Goal: Task Accomplishment & Management: Use online tool/utility

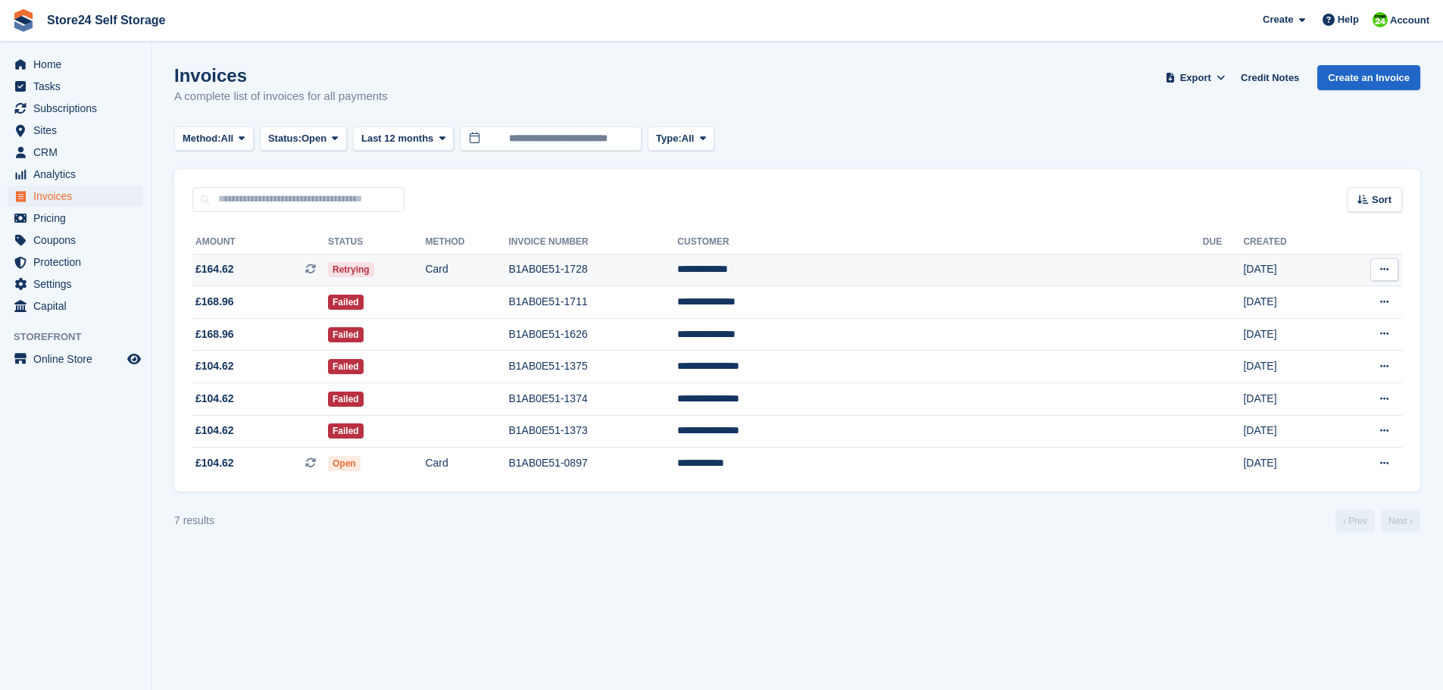
click at [677, 271] on td "B1AB0E51-1728" at bounding box center [592, 270] width 169 height 33
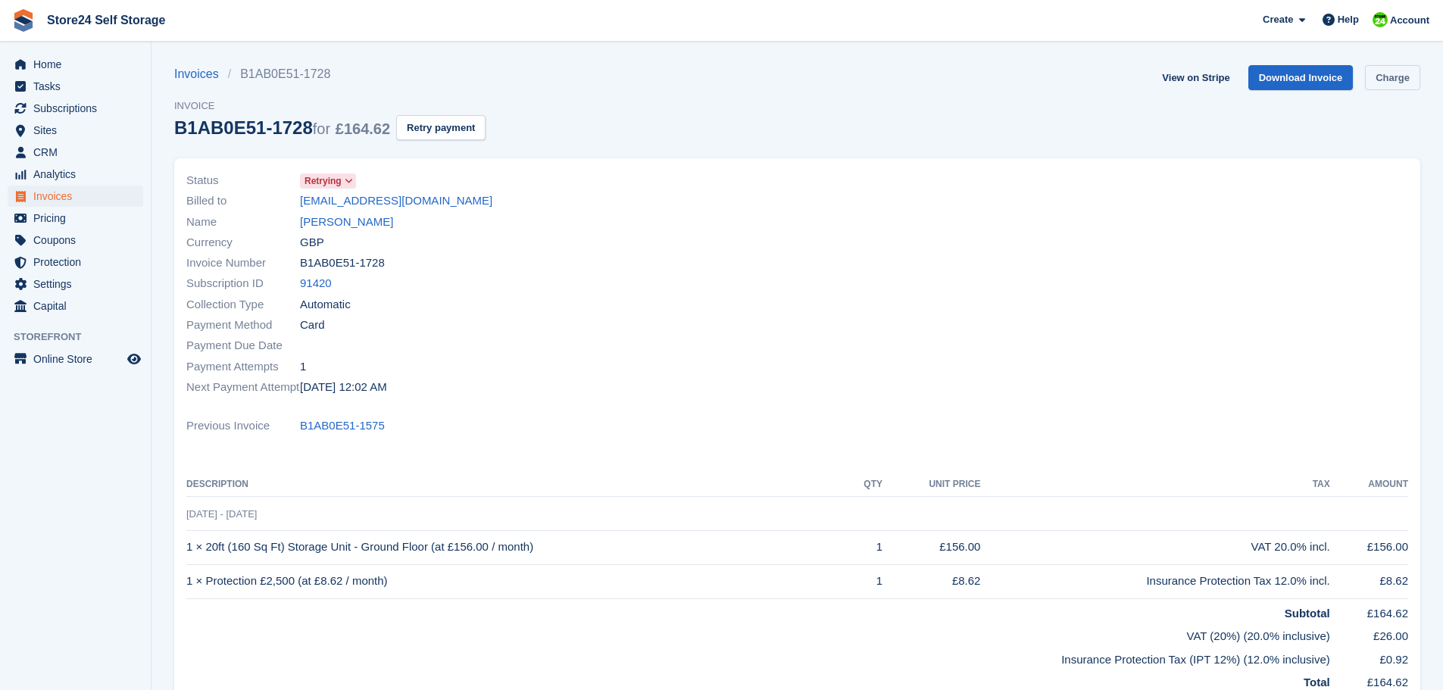
click at [1391, 80] on link "Charge" at bounding box center [1392, 77] width 55 height 25
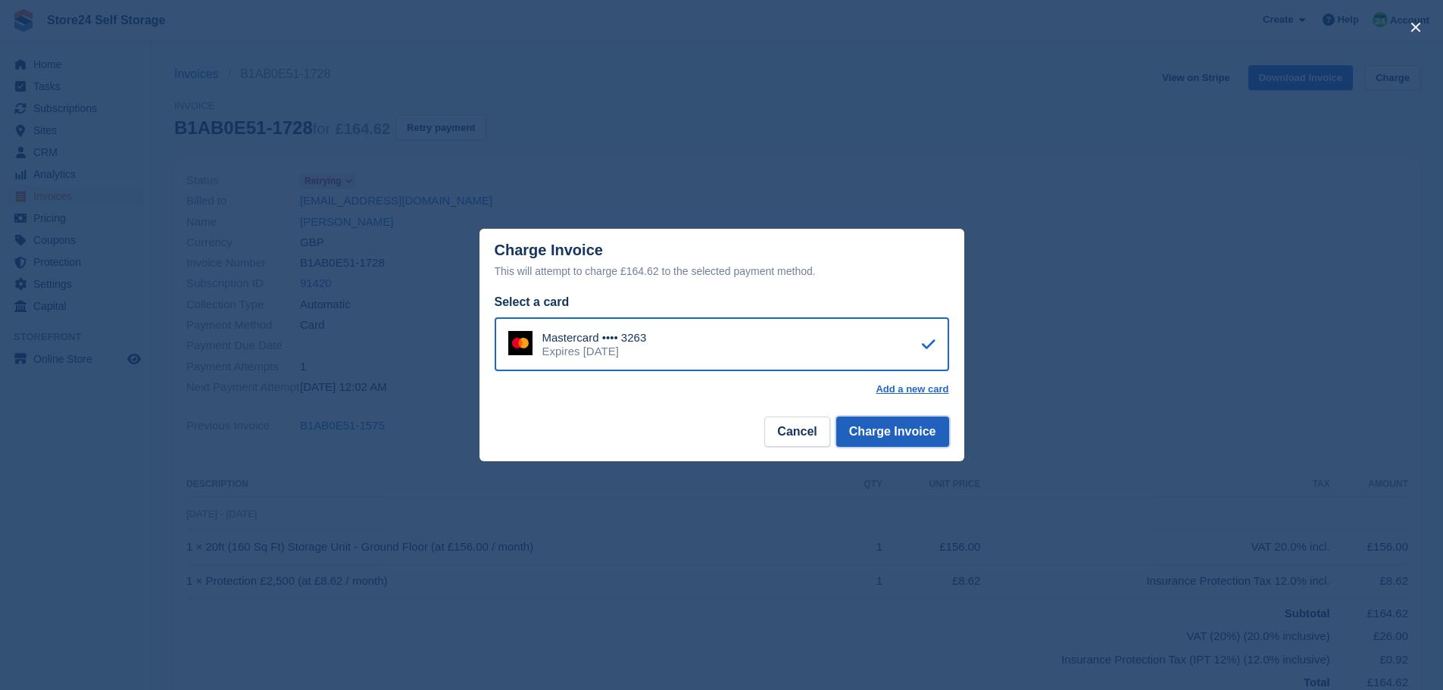
click at [914, 436] on button "Charge Invoice" at bounding box center [892, 432] width 113 height 30
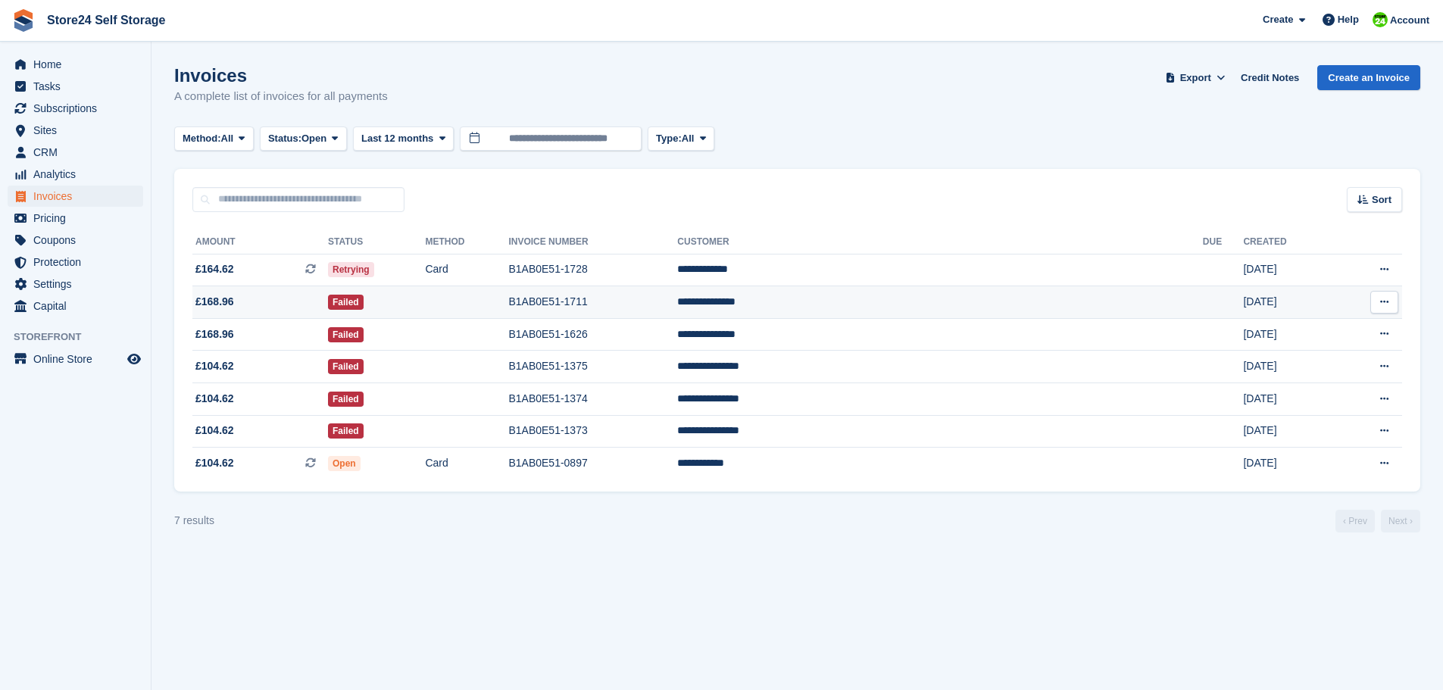
click at [907, 306] on td "**********" at bounding box center [940, 302] width 526 height 33
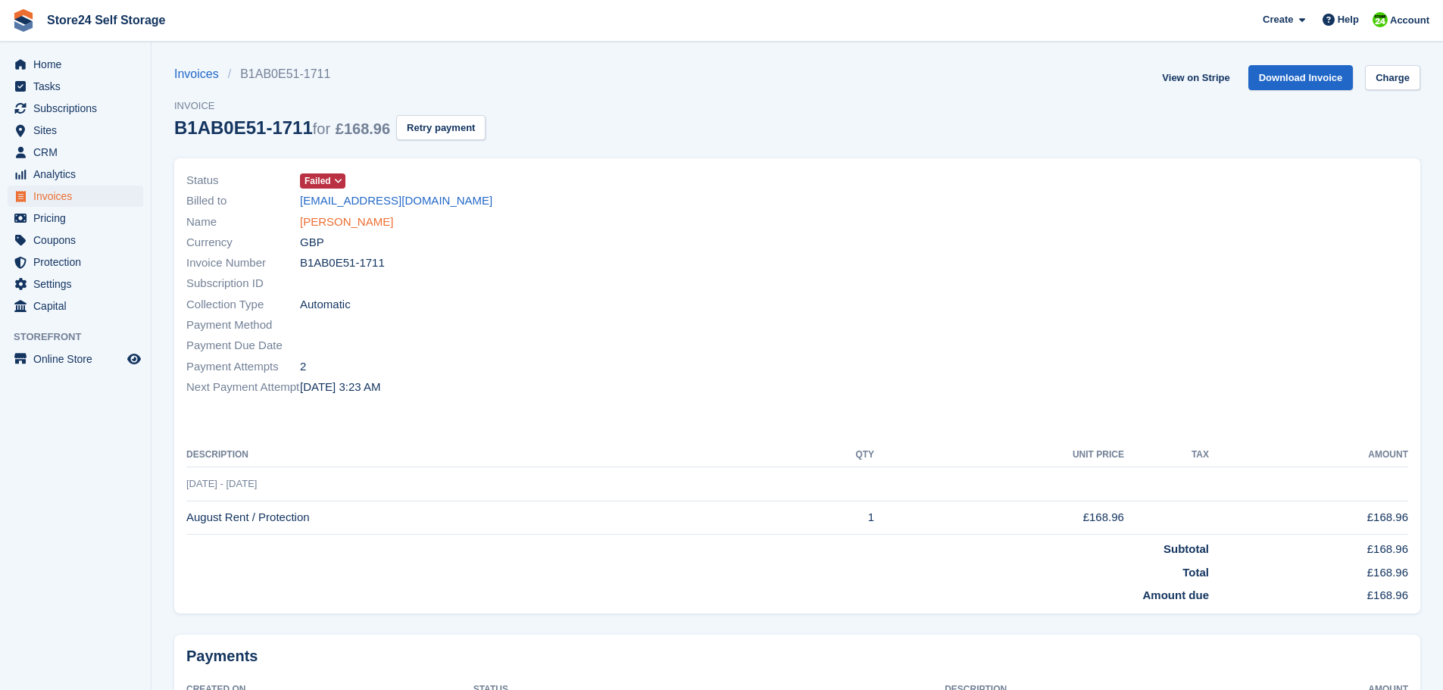
click at [314, 221] on link "[PERSON_NAME]" at bounding box center [346, 222] width 93 height 17
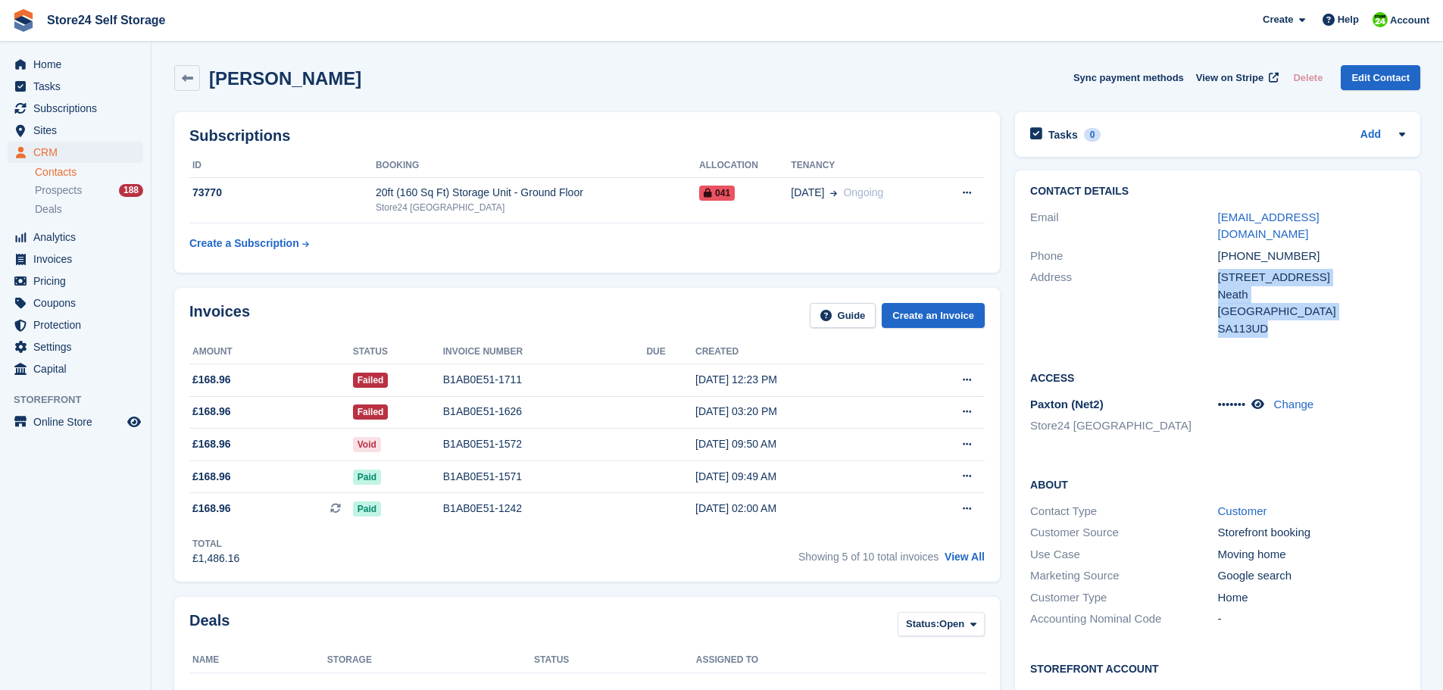
drag, startPoint x: 1219, startPoint y: 259, endPoint x: 1288, endPoint y: 308, distance: 84.3
click at [1288, 308] on div "152 Cimla road Neath United Kingdom SA113UD" at bounding box center [1311, 303] width 187 height 68
copy div "152 Cimla road Neath United Kingdom SA113UD"
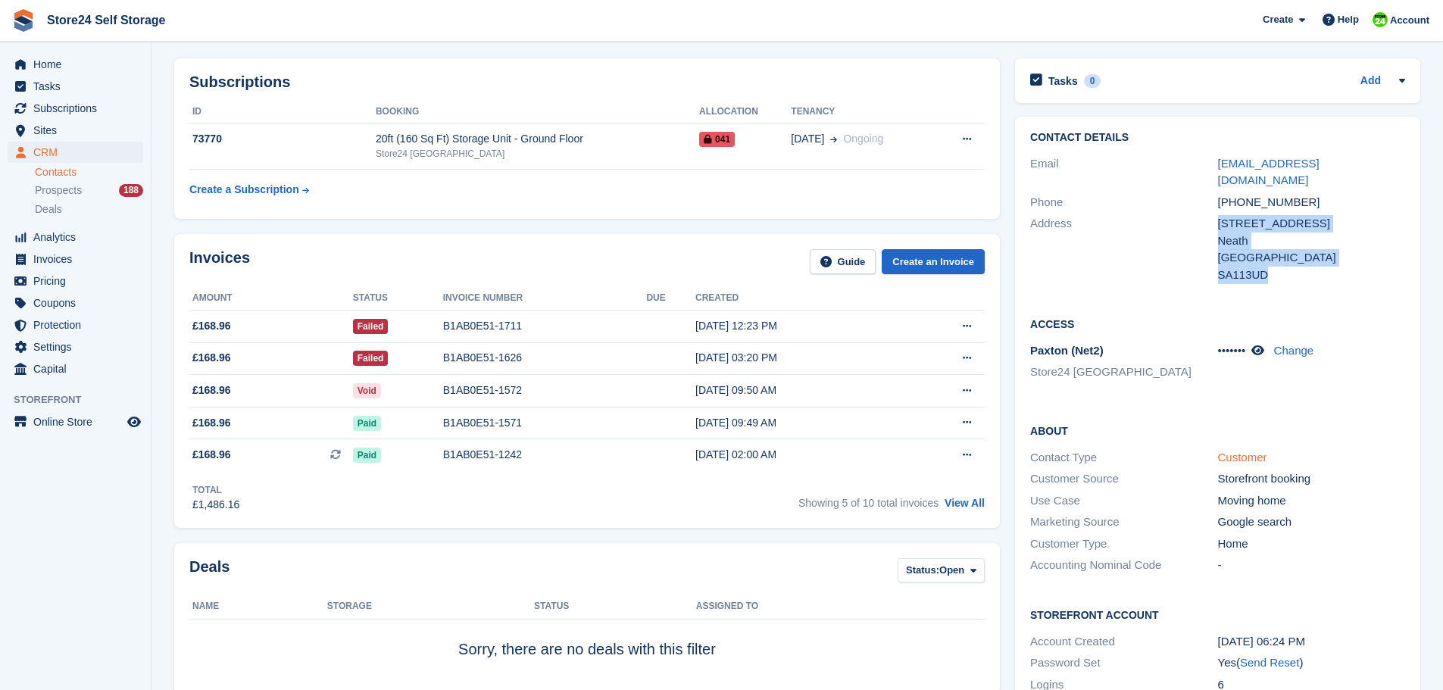
scroll to position [76, 0]
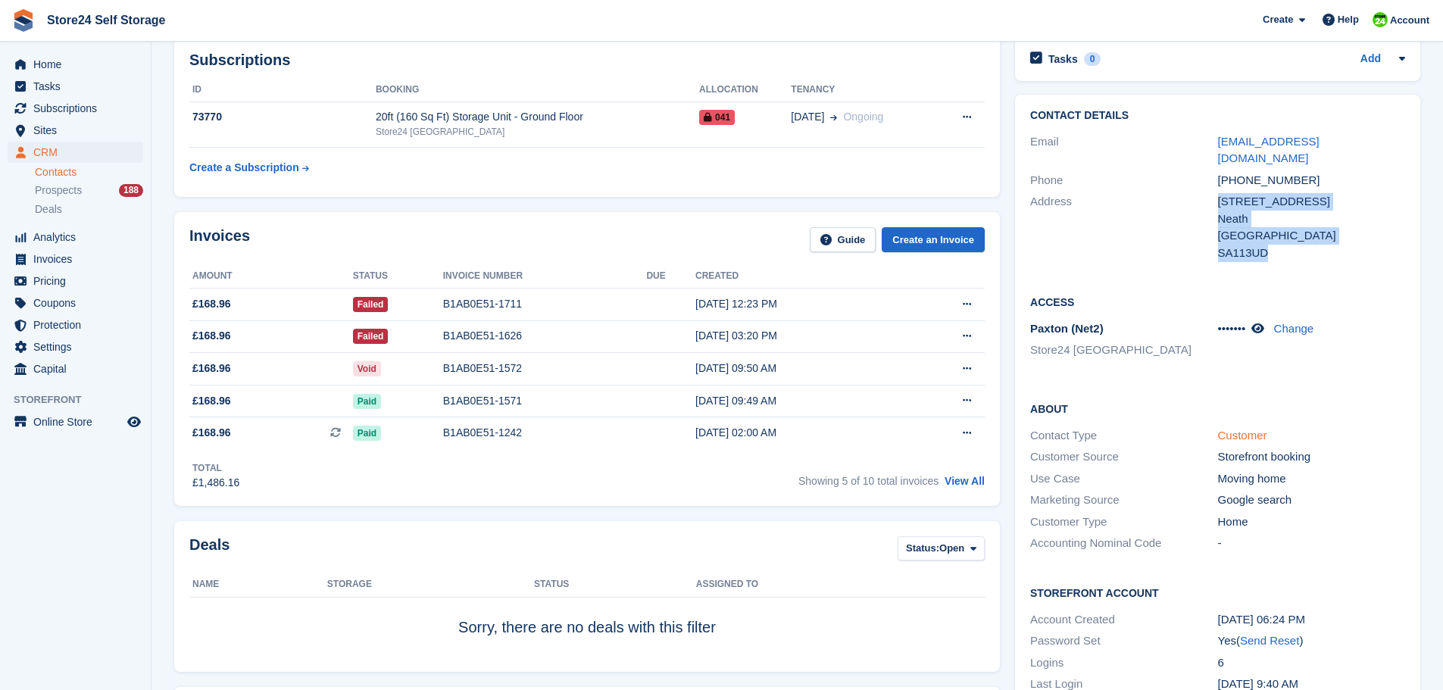
click at [1229, 429] on link "Customer" at bounding box center [1242, 435] width 49 height 13
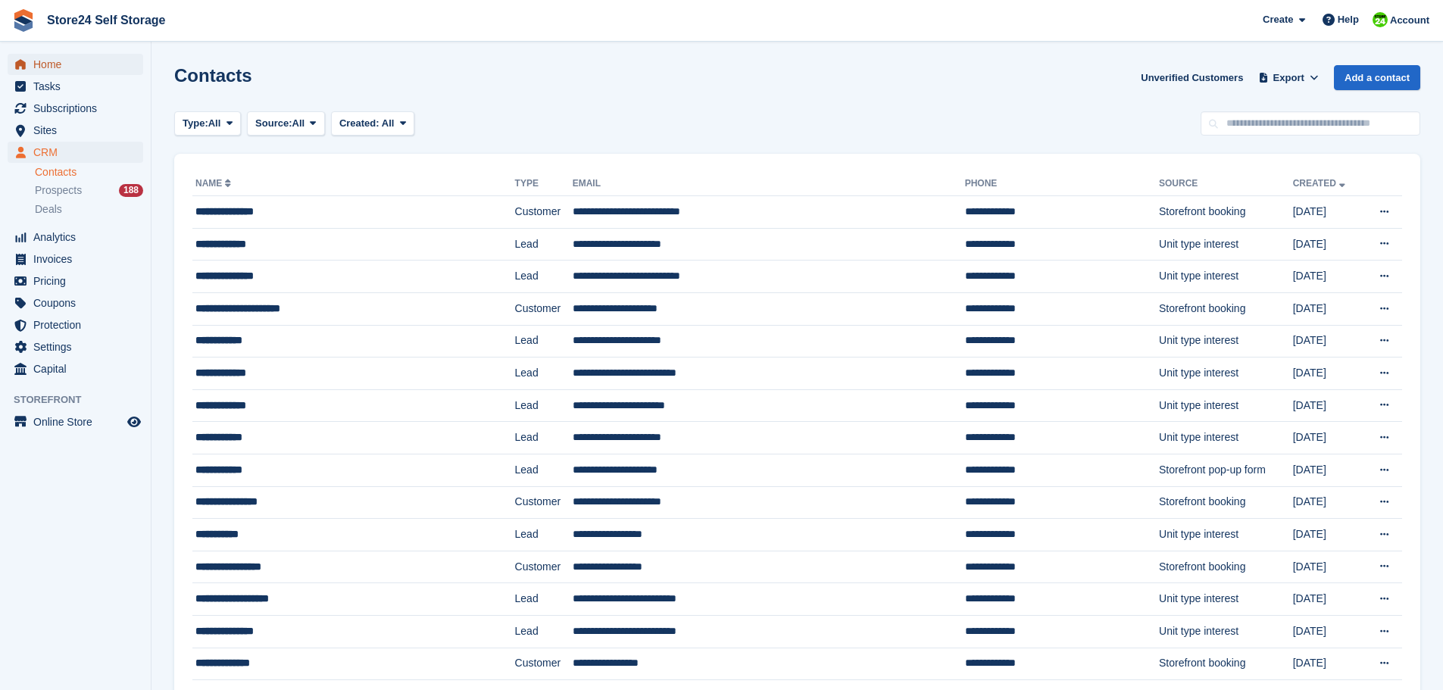
click at [49, 68] on span "Home" at bounding box center [78, 64] width 91 height 21
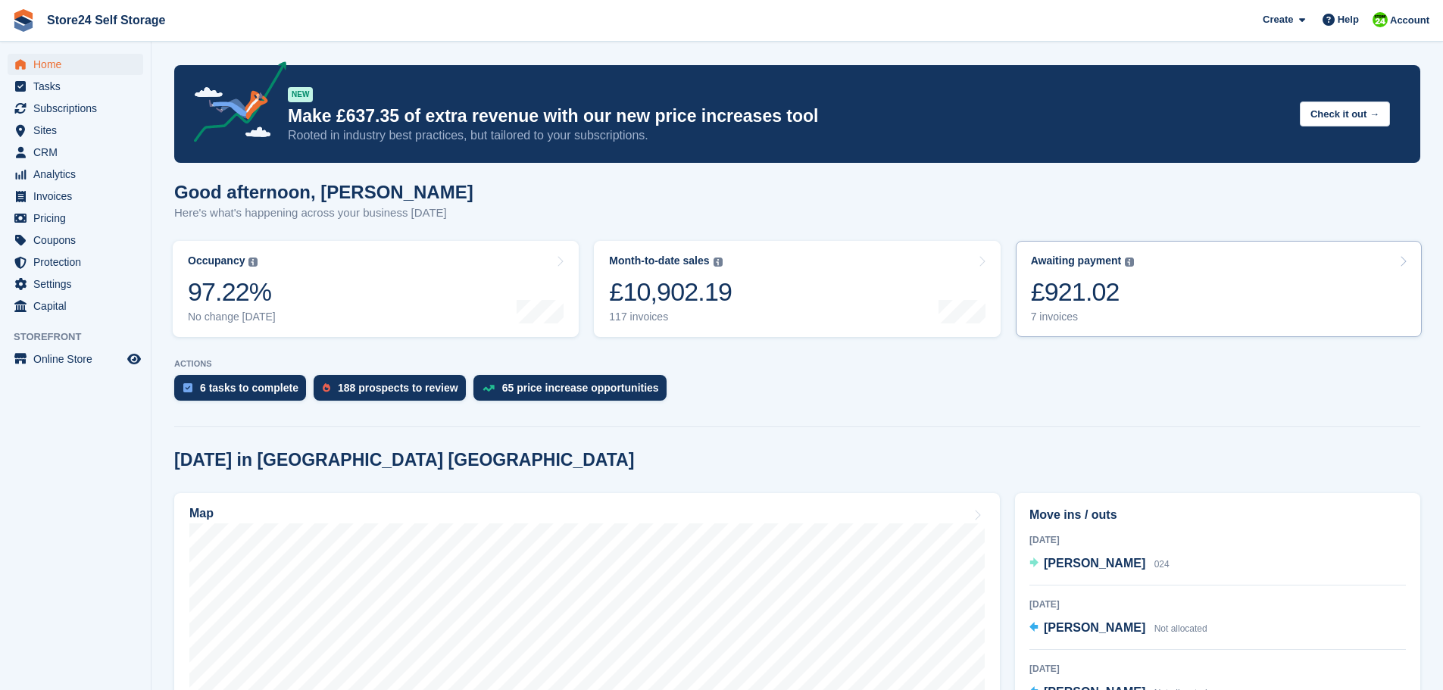
click at [1058, 297] on div "£921.02" at bounding box center [1083, 291] width 104 height 31
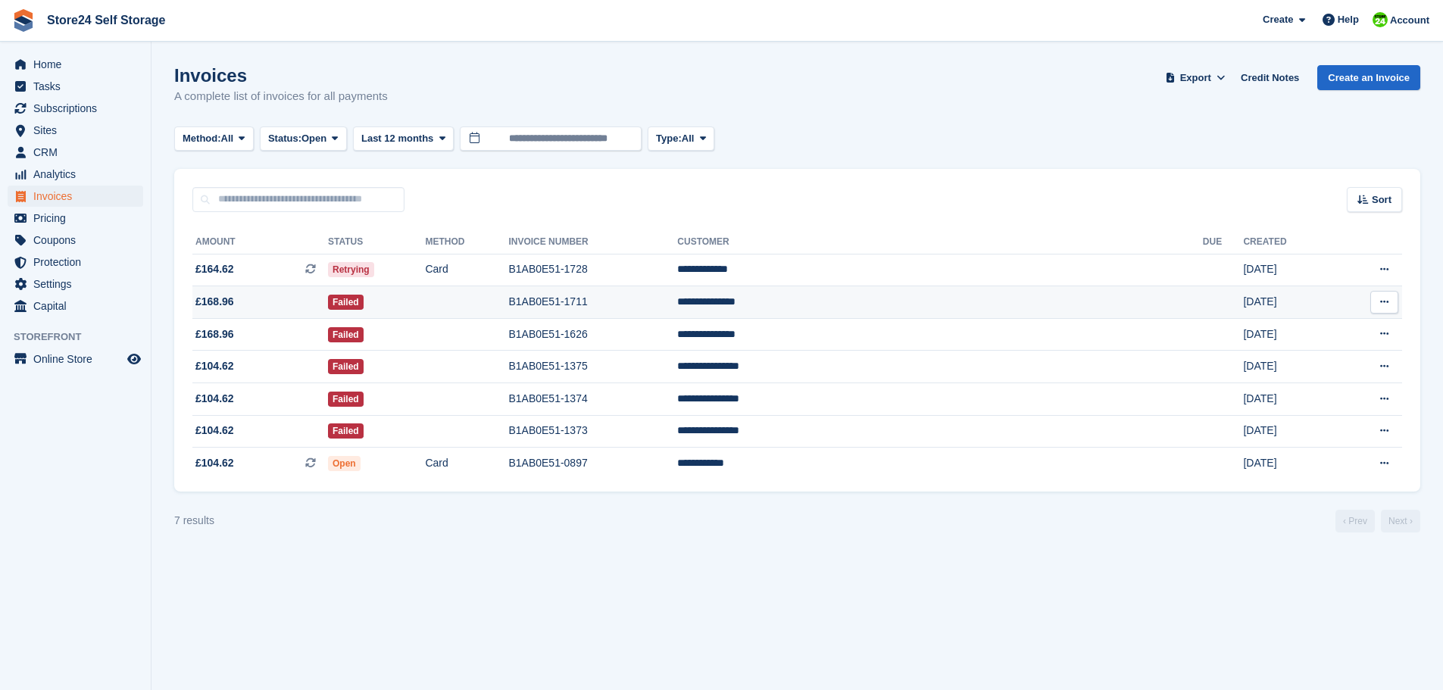
click at [677, 302] on td "B1AB0E51-1711" at bounding box center [592, 302] width 169 height 33
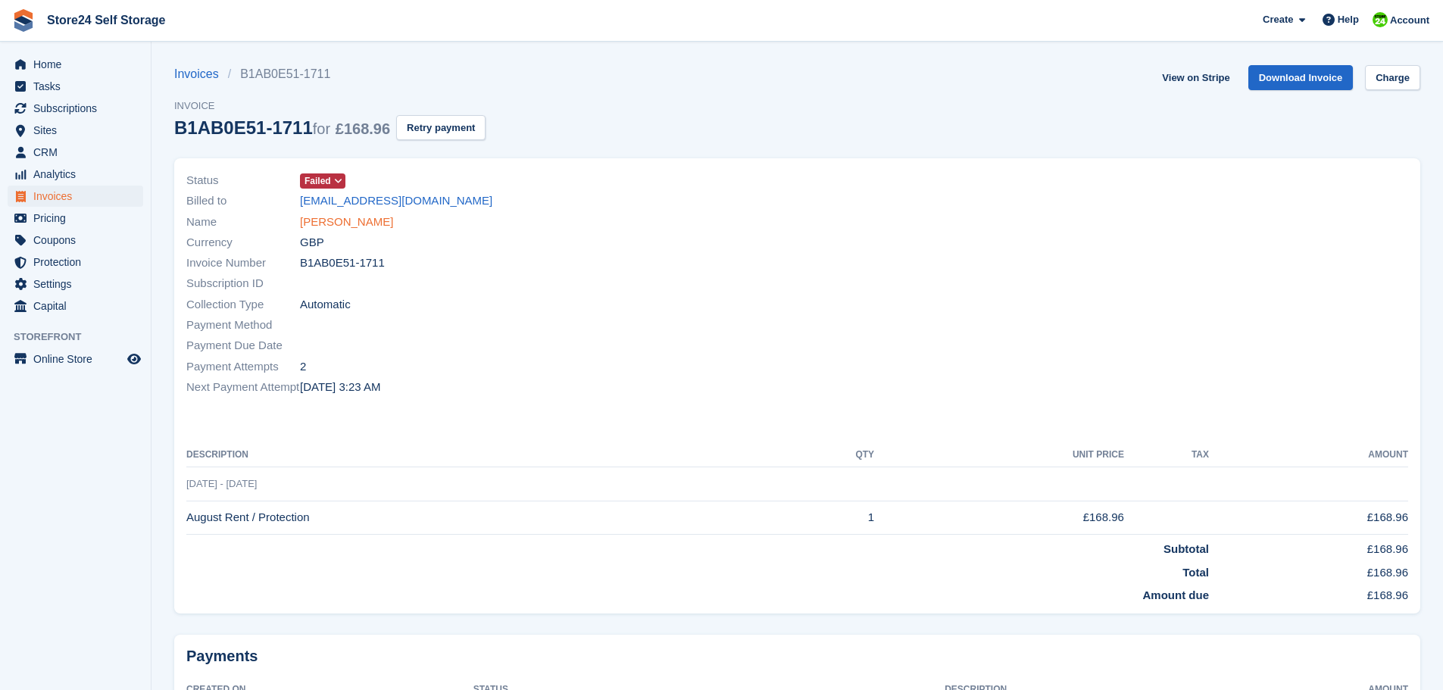
click at [331, 217] on link "[PERSON_NAME]" at bounding box center [346, 222] width 93 height 17
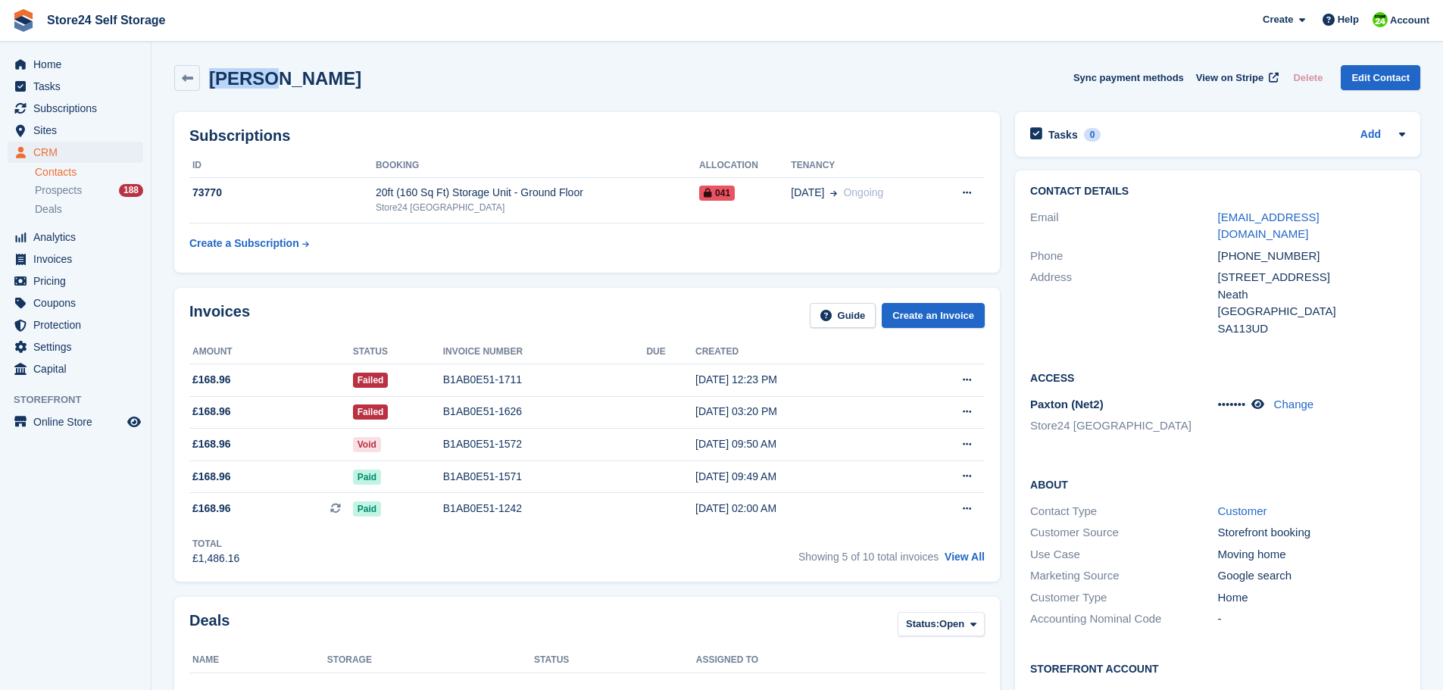
drag, startPoint x: 214, startPoint y: 82, endPoint x: 338, endPoint y: 80, distance: 124.2
click at [338, 80] on div "[PERSON_NAME] Sync payment methods View on Stripe Delete Edit Contact" at bounding box center [797, 78] width 1246 height 26
click at [336, 80] on h2 "[PERSON_NAME]" at bounding box center [285, 78] width 152 height 20
drag, startPoint x: 232, startPoint y: 75, endPoint x: 299, endPoint y: 80, distance: 67.6
click at [299, 80] on h2 "[PERSON_NAME]" at bounding box center [285, 78] width 152 height 20
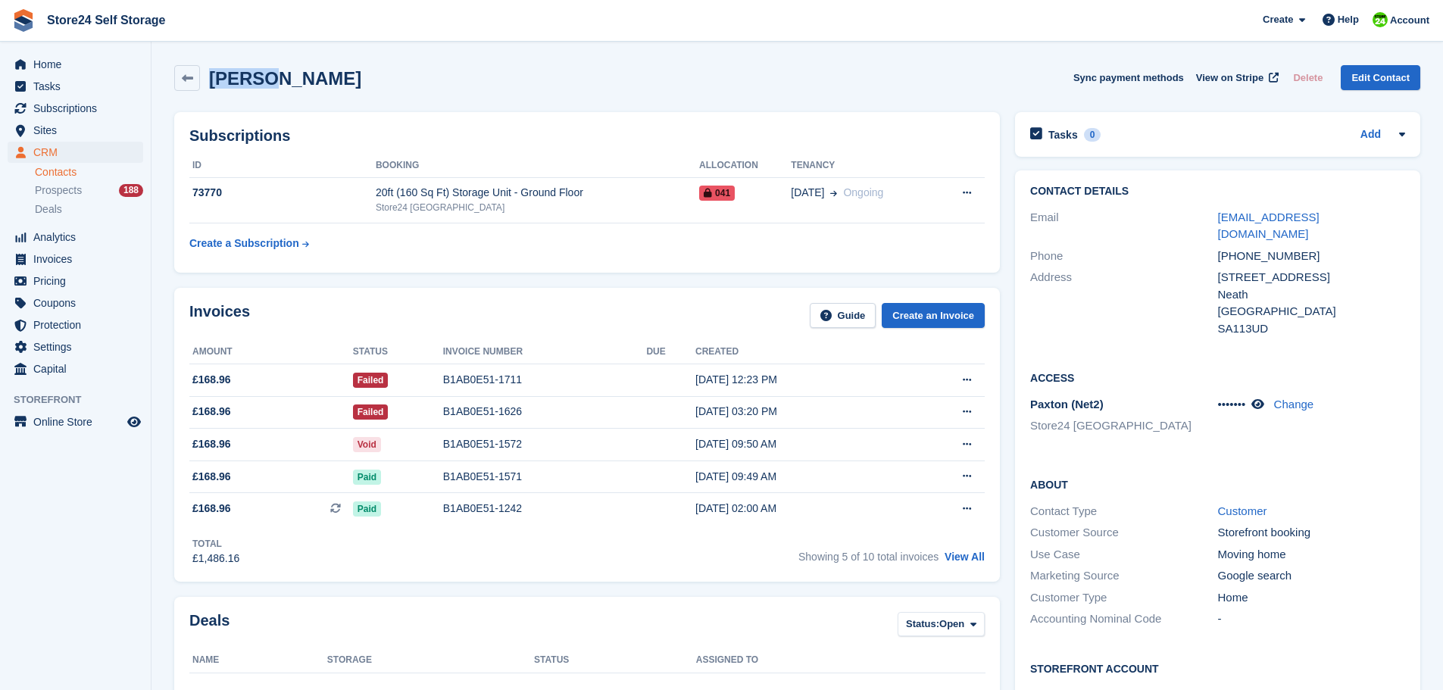
drag, startPoint x: 334, startPoint y: 80, endPoint x: 323, endPoint y: 86, distance: 12.2
click at [264, 80] on h2 "[PERSON_NAME]" at bounding box center [285, 78] width 152 height 20
click at [348, 88] on div "[PERSON_NAME] Sync payment methods View on Stripe Delete Edit Contact" at bounding box center [797, 78] width 1246 height 26
drag, startPoint x: 211, startPoint y: 80, endPoint x: 331, endPoint y: 79, distance: 119.7
click at [331, 79] on h2 "[PERSON_NAME]" at bounding box center [285, 78] width 152 height 20
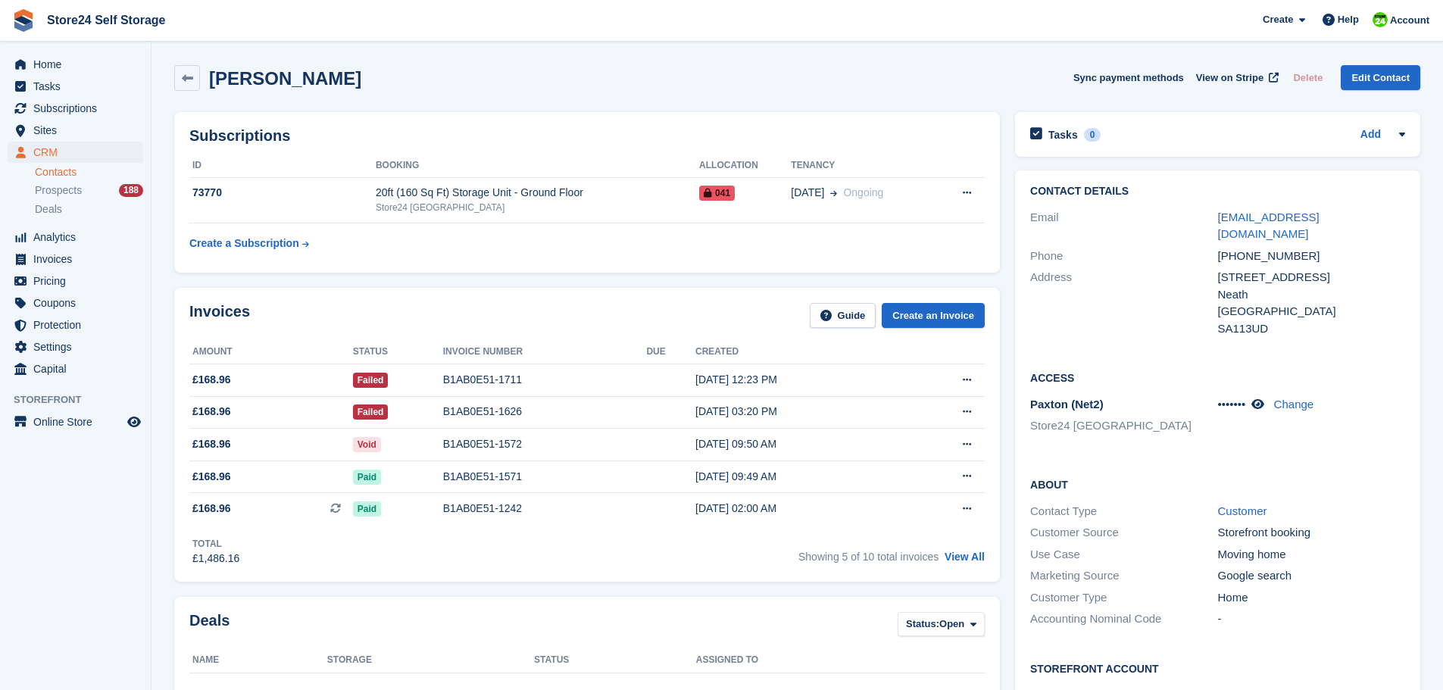
copy h2 "[PERSON_NAME]"
